Goal: Entertainment & Leisure: Consume media (video, audio)

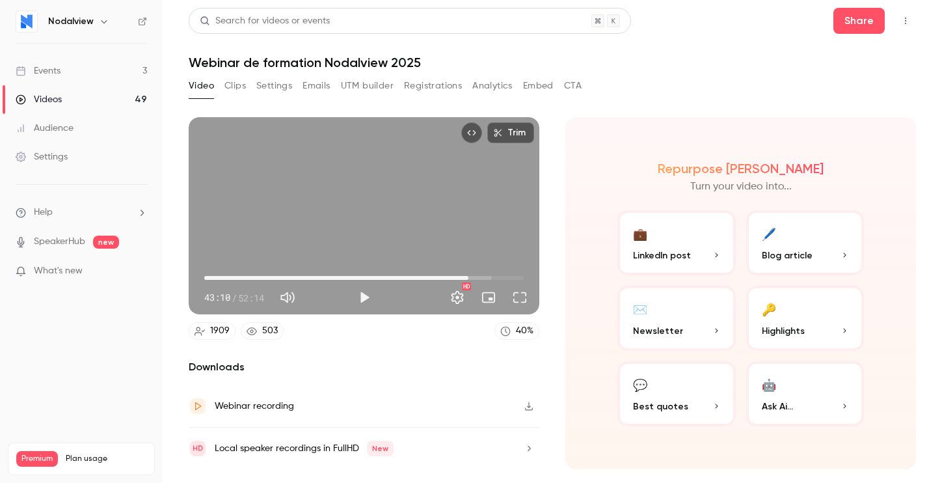
click at [632, 98] on div "Video Clips Settings Emails UTM builder Registrations Analytics Embed CTA" at bounding box center [552, 88] width 727 height 26
click at [356, 302] on button "Play" at bounding box center [364, 297] width 26 height 26
click at [519, 299] on button "Full screen" at bounding box center [520, 297] width 26 height 26
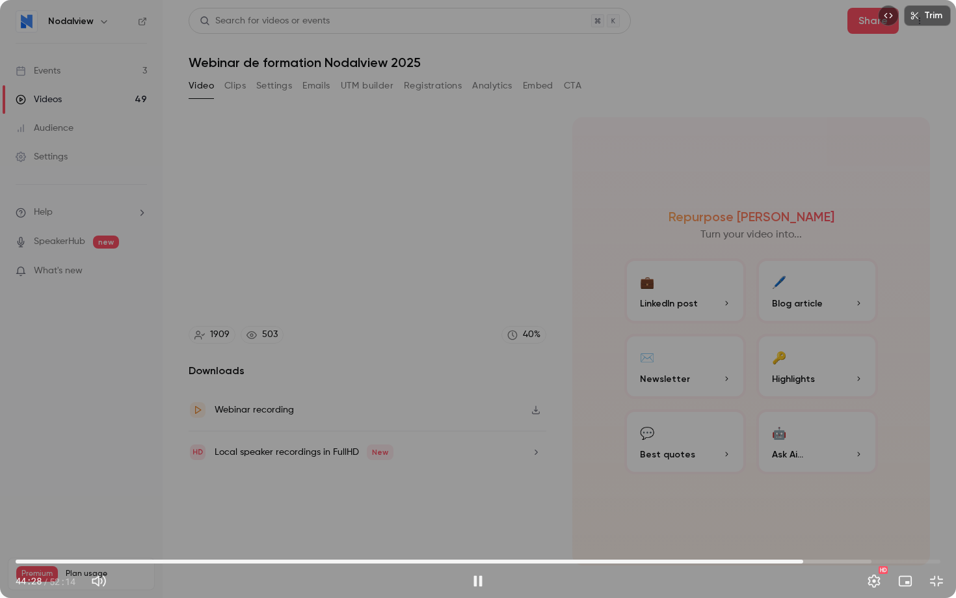
click at [810, 482] on span "44:28" at bounding box center [478, 561] width 925 height 21
click at [926, 482] on span "51:26" at bounding box center [478, 561] width 925 height 21
click at [924, 482] on div "Exit full screen" at bounding box center [937, 581] width 26 height 26
click at [779, 222] on div "Trim 51:56 51:56 / 52:14 HD" at bounding box center [478, 299] width 956 height 598
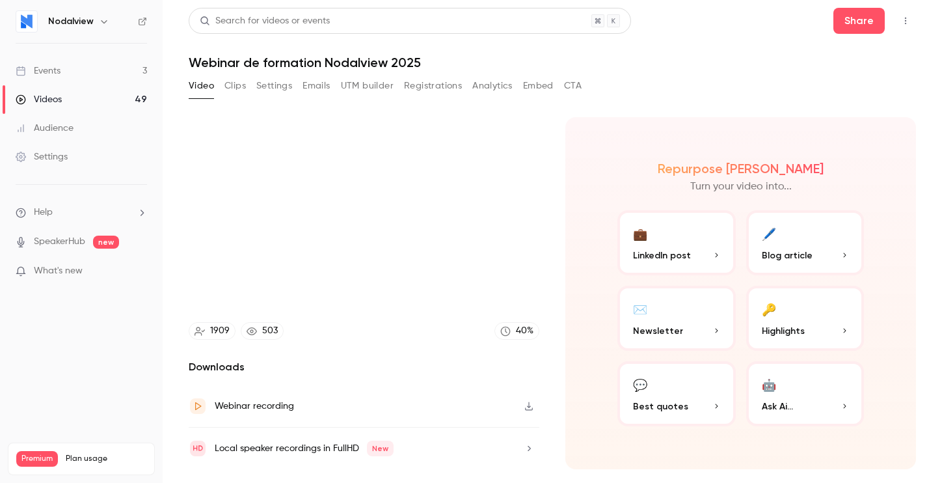
type input "******"
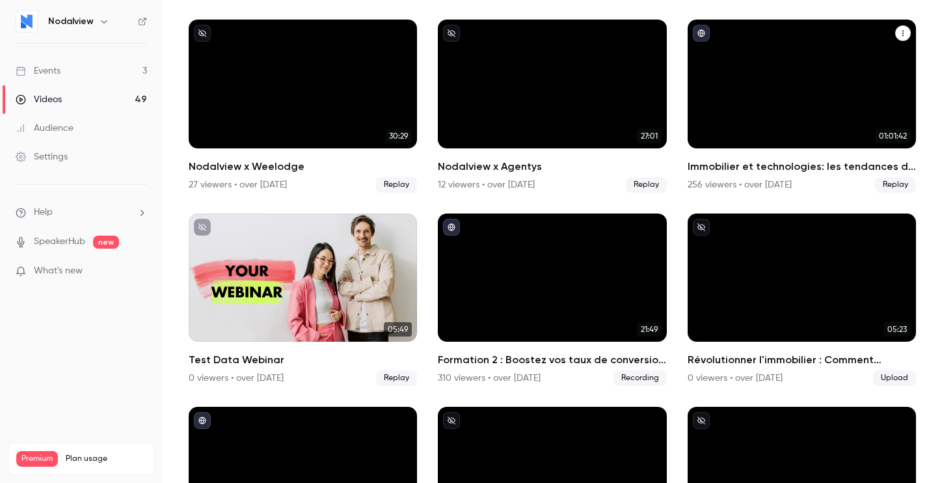
scroll to position [1665, 0]
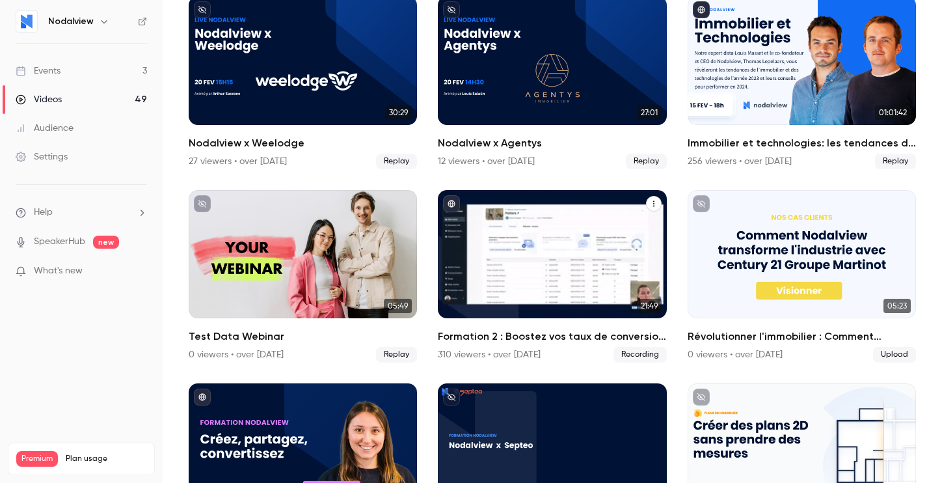
click at [570, 232] on div "Formation 2 : Boostez vos taux de conversion avec Nodalview" at bounding box center [552, 254] width 228 height 129
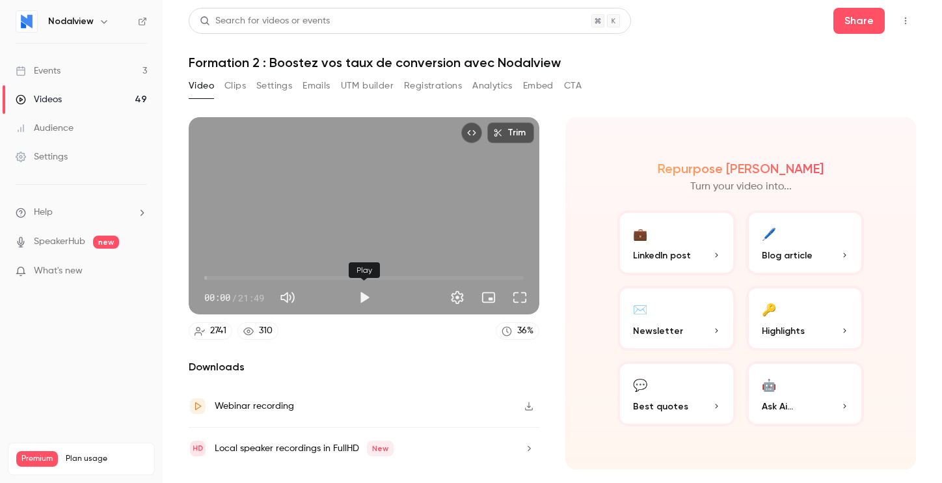
click at [362, 301] on button "Play" at bounding box center [364, 297] width 26 height 26
click at [521, 300] on button "Full screen" at bounding box center [520, 297] width 26 height 26
click at [523, 301] on button "Full screen" at bounding box center [520, 297] width 26 height 26
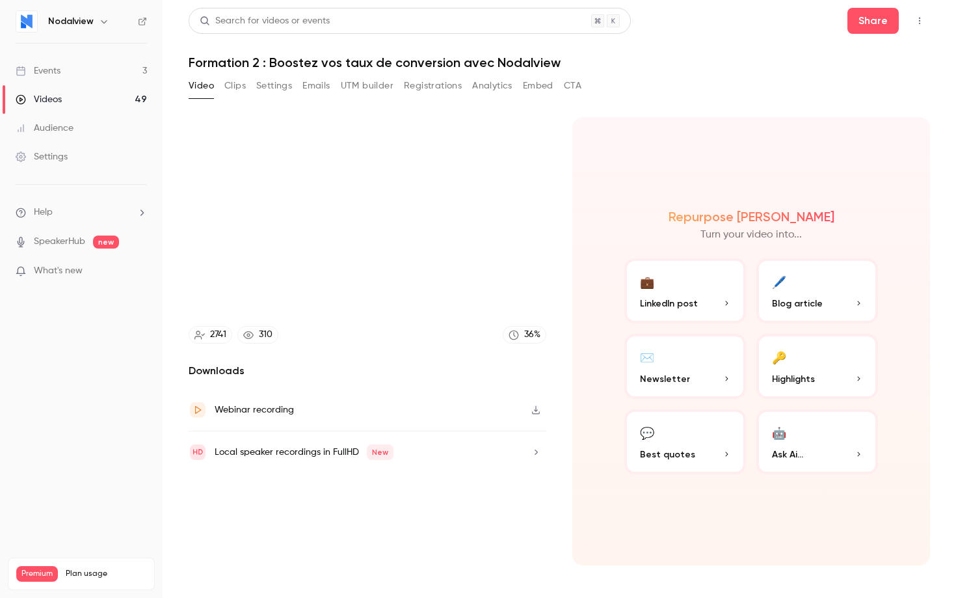
type input "*****"
click at [924, 482] on button "Exit full screen" at bounding box center [937, 581] width 26 height 26
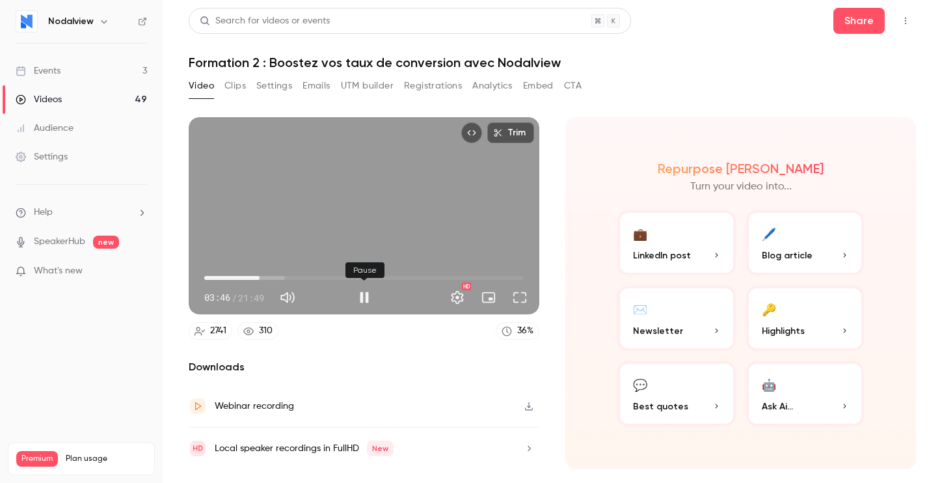
click at [365, 299] on button "Pause" at bounding box center [364, 297] width 26 height 26
click at [365, 299] on button "Play" at bounding box center [364, 297] width 26 height 26
click at [514, 296] on button "Full screen" at bounding box center [520, 297] width 26 height 26
click at [520, 293] on button "Full screen" at bounding box center [520, 297] width 26 height 26
click at [521, 304] on button "Full screen" at bounding box center [520, 297] width 26 height 26
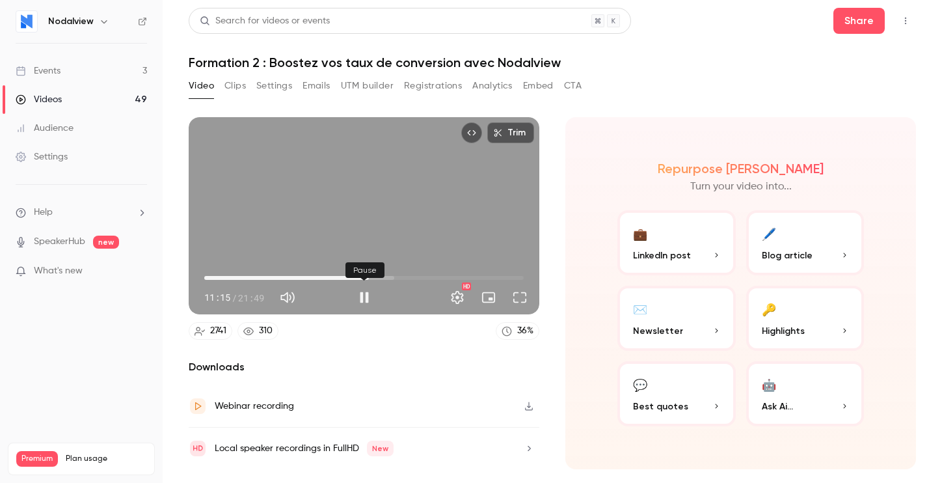
click at [360, 297] on button "Pause" at bounding box center [364, 297] width 26 height 26
type input "*****"
